Goal: Find contact information

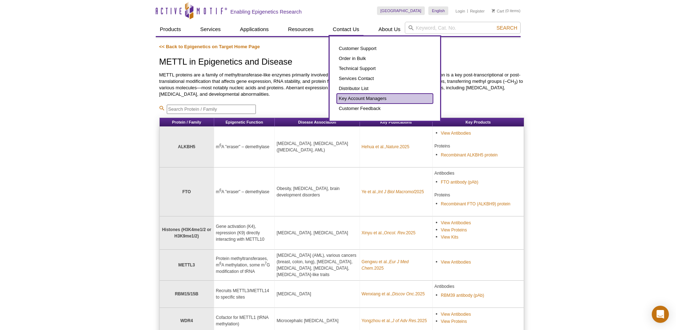
click at [371, 99] on link "Key Account Managers" at bounding box center [385, 98] width 96 height 10
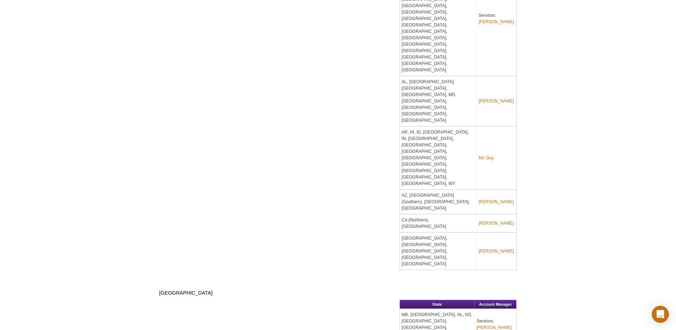
scroll to position [563, 0]
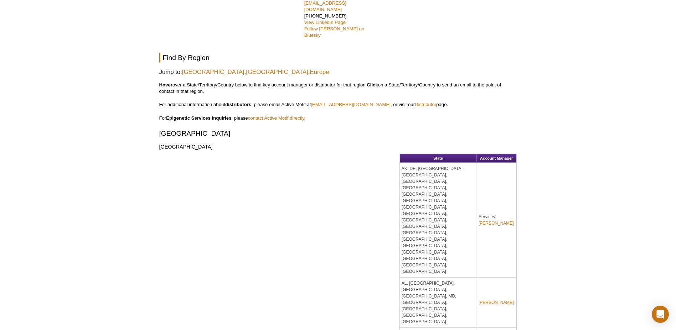
scroll to position [196, 0]
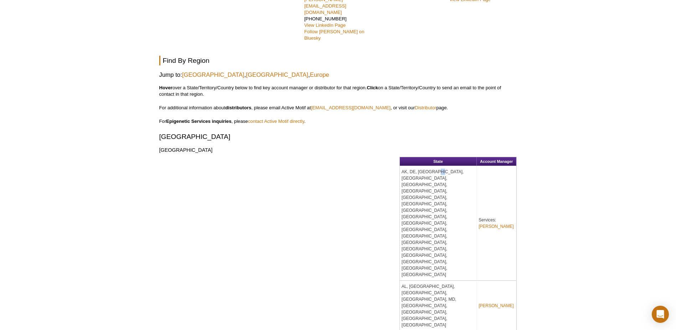
drag, startPoint x: 438, startPoint y: 114, endPoint x: 434, endPoint y: 114, distance: 4.3
click at [434, 166] on td "AK, DE, [GEOGRAPHIC_DATA], [GEOGRAPHIC_DATA], [GEOGRAPHIC_DATA], [GEOGRAPHIC_DA…" at bounding box center [438, 223] width 77 height 114
